Goal: Task Accomplishment & Management: Complete application form

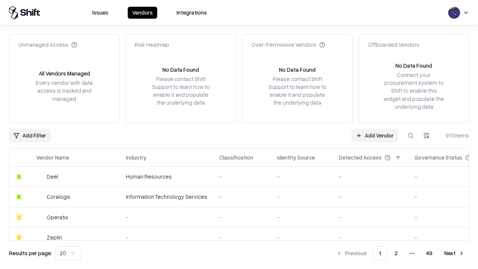
click at [374, 135] on link "Add Vendor" at bounding box center [374, 135] width 47 height 13
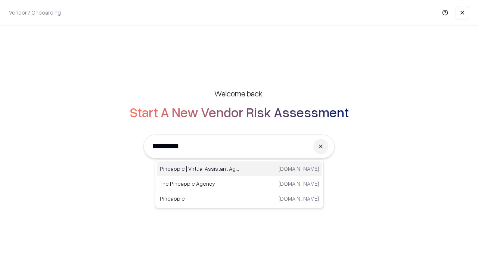
click at [239, 169] on div "Pineapple | Virtual Assistant Agency [DOMAIN_NAME]" at bounding box center [239, 168] width 165 height 15
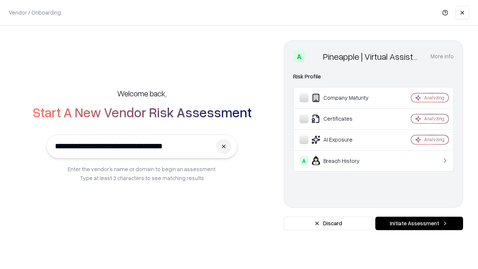
type input "**********"
click at [419, 223] on button "Initiate Assessment" at bounding box center [419, 222] width 88 height 13
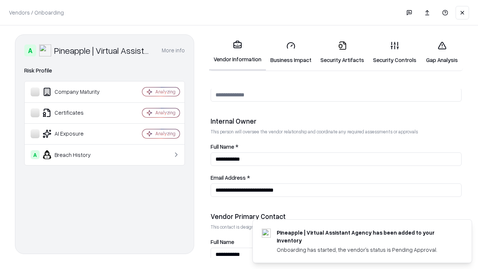
scroll to position [386, 0]
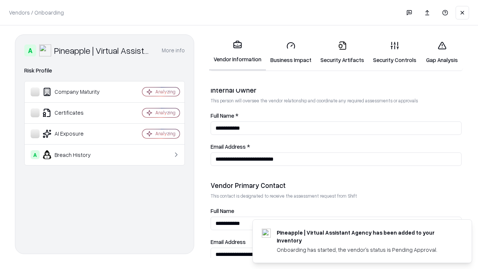
click at [342, 52] on link "Security Artifacts" at bounding box center [342, 52] width 53 height 35
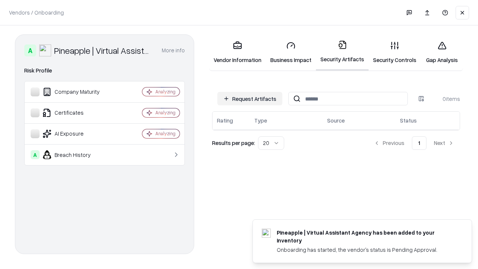
click at [250, 98] on button "Request Artifacts" at bounding box center [249, 98] width 65 height 13
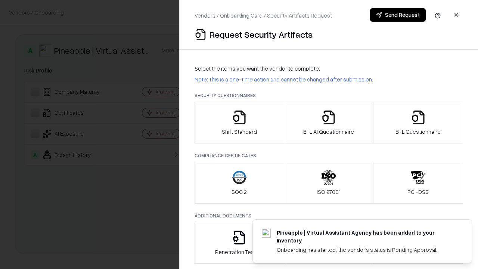
click at [417, 122] on icon "button" at bounding box center [417, 117] width 15 height 15
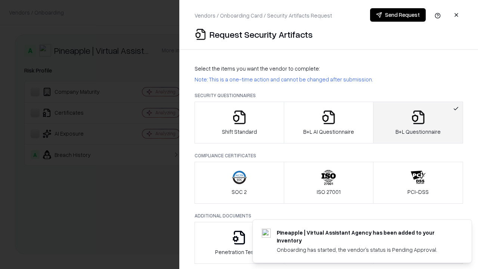
click at [328, 122] on icon "button" at bounding box center [328, 117] width 15 height 15
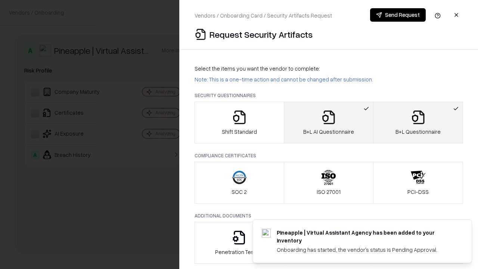
click at [397, 15] on button "Send Request" at bounding box center [398, 14] width 56 height 13
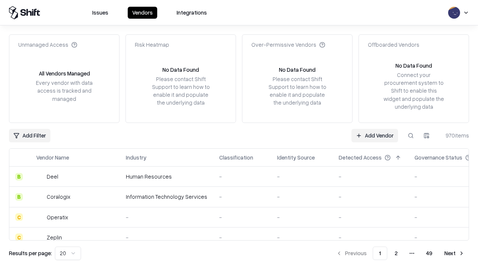
click at [410, 135] on button at bounding box center [410, 135] width 13 height 13
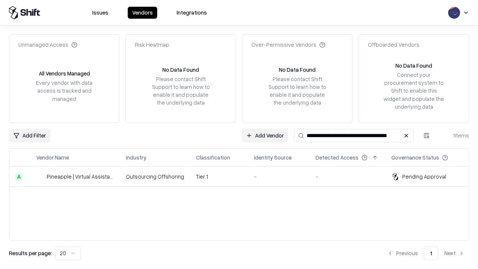
type input "**********"
click at [243, 176] on td "Tier 1" at bounding box center [219, 176] width 58 height 20
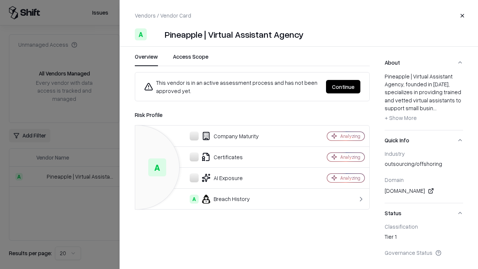
click at [343, 87] on button "Continue" at bounding box center [343, 86] width 34 height 13
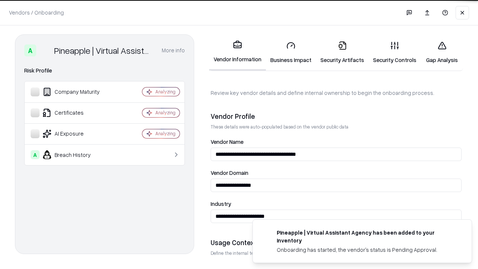
click at [342, 52] on link "Security Artifacts" at bounding box center [342, 52] width 53 height 35
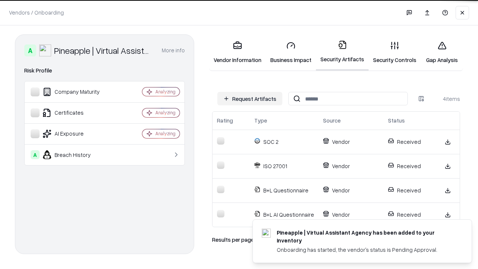
click at [441, 52] on link "Gap Analysis" at bounding box center [441, 52] width 42 height 35
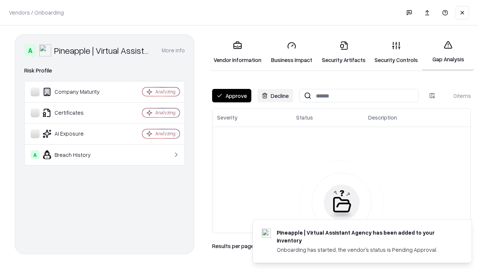
click at [231, 96] on button "Approve" at bounding box center [231, 95] width 39 height 13
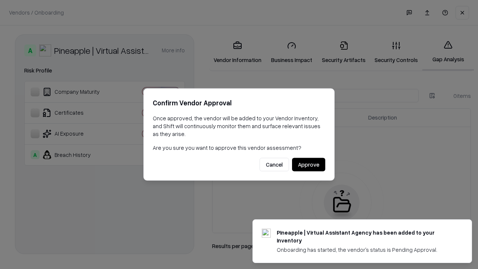
click at [308, 164] on button "Approve" at bounding box center [308, 164] width 33 height 13
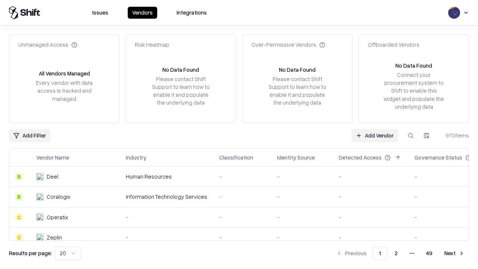
type input "**********"
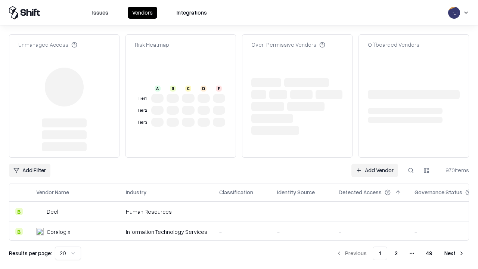
click at [374, 163] on link "Add Vendor" at bounding box center [374, 169] width 47 height 13
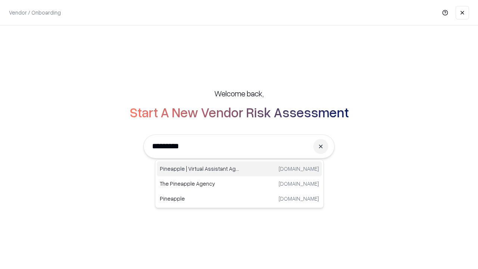
click at [239, 169] on div "Pineapple | Virtual Assistant Agency [DOMAIN_NAME]" at bounding box center [239, 168] width 165 height 15
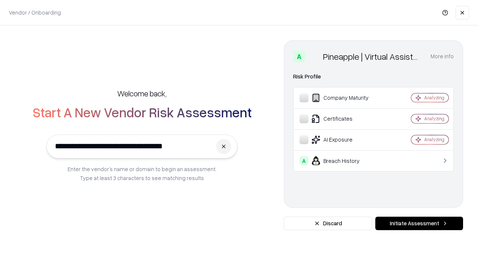
type input "**********"
click at [419, 223] on button "Initiate Assessment" at bounding box center [419, 222] width 88 height 13
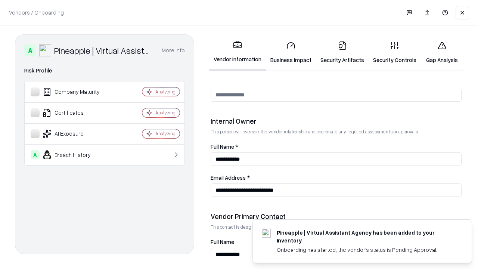
scroll to position [386, 0]
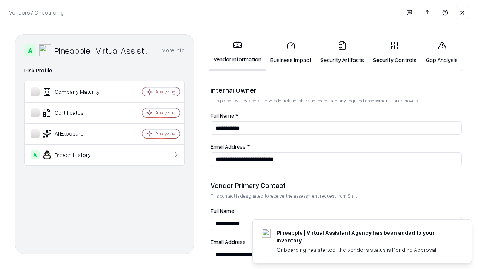
click at [441, 52] on link "Gap Analysis" at bounding box center [441, 52] width 42 height 35
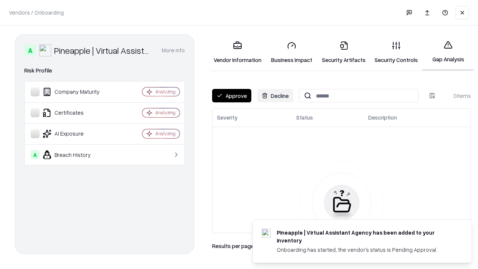
click at [231, 96] on button "Approve" at bounding box center [231, 95] width 39 height 13
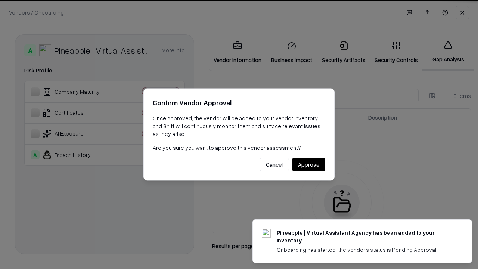
click at [308, 164] on button "Approve" at bounding box center [308, 164] width 33 height 13
